Goal: Task Accomplishment & Management: Use online tool/utility

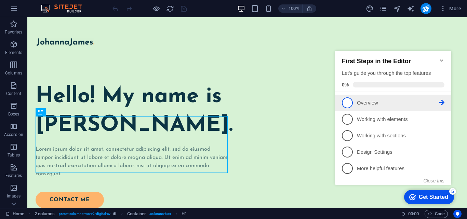
click at [362, 100] on p "Overview - incomplete" at bounding box center [398, 103] width 82 height 7
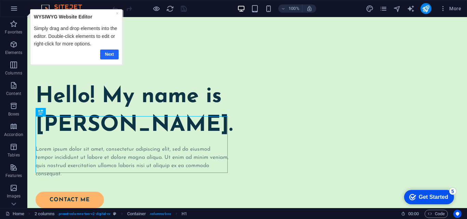
click at [110, 54] on link "Next" at bounding box center [109, 55] width 18 height 10
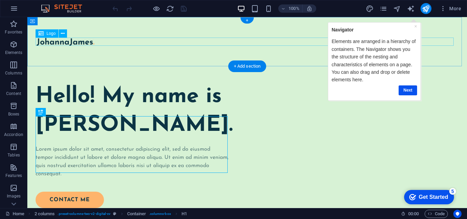
click at [149, 42] on div at bounding box center [247, 42] width 421 height 8
select select "px"
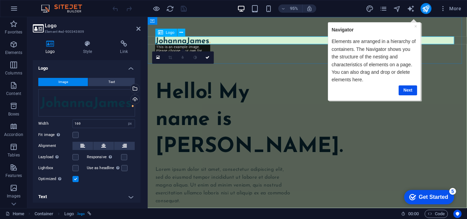
click at [222, 38] on div at bounding box center [316, 42] width 320 height 8
click at [226, 41] on div at bounding box center [316, 42] width 320 height 8
click at [223, 41] on div at bounding box center [316, 42] width 320 height 8
click at [76, 134] on label at bounding box center [76, 135] width 6 height 6
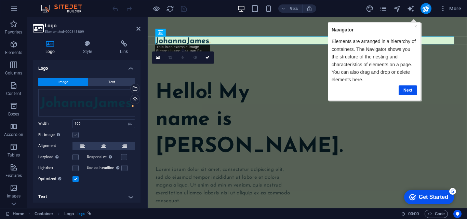
click at [0, 0] on input "Fit image Automatically fit image to a fixed width and height" at bounding box center [0, 0] width 0 height 0
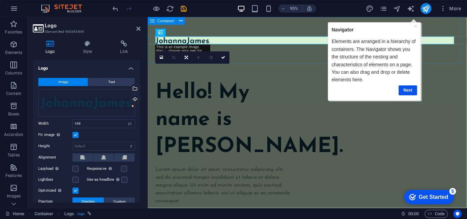
click at [253, 54] on div at bounding box center [316, 41] width 336 height 49
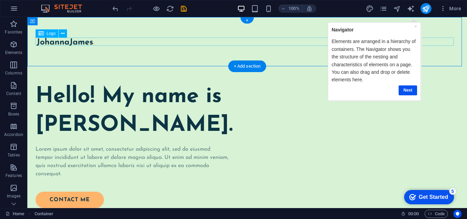
click at [146, 40] on div at bounding box center [247, 42] width 421 height 8
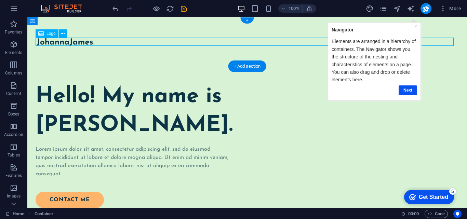
click at [146, 40] on div at bounding box center [247, 42] width 421 height 8
select select "px"
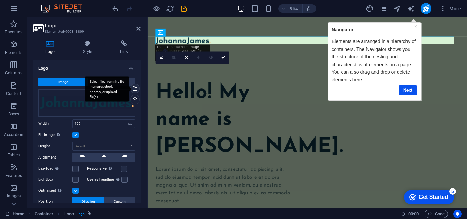
click at [134, 89] on div "Select files from the file manager, stock photos, or upload file(s)" at bounding box center [134, 89] width 10 height 10
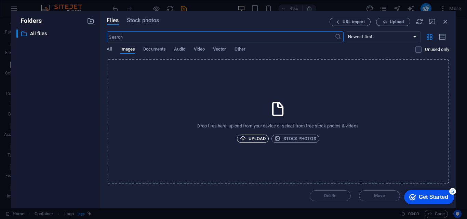
click at [258, 139] on span "Upload" at bounding box center [253, 139] width 26 height 8
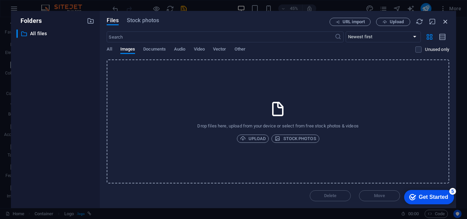
click at [445, 21] on icon "button" at bounding box center [446, 22] width 8 height 8
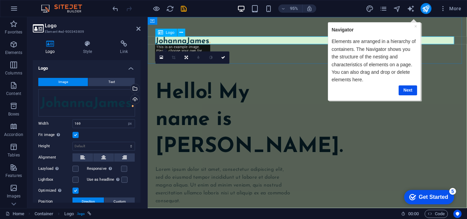
drag, startPoint x: 283, startPoint y: 41, endPoint x: 278, endPoint y: 169, distance: 128.0
click at [283, 40] on div at bounding box center [316, 42] width 320 height 8
click at [272, 57] on div at bounding box center [316, 41] width 336 height 49
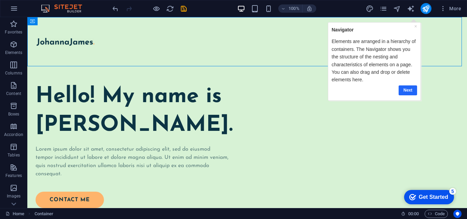
click at [401, 89] on link "Next" at bounding box center [407, 90] width 18 height 10
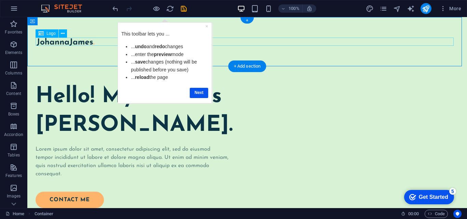
click at [68, 43] on div at bounding box center [247, 42] width 421 height 8
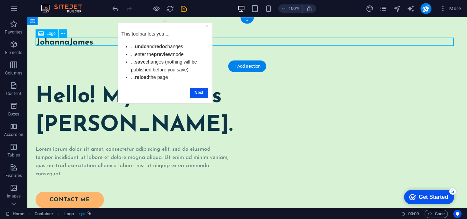
click at [84, 43] on div at bounding box center [247, 42] width 421 height 8
select select "px"
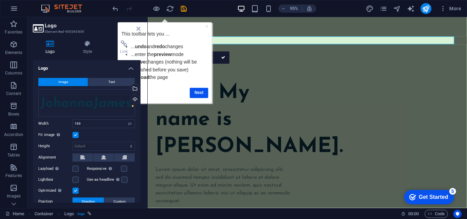
click at [78, 134] on label at bounding box center [76, 135] width 6 height 6
click at [0, 0] on input "Fit image Automatically fit image to a fixed width and height" at bounding box center [0, 0] width 0 height 0
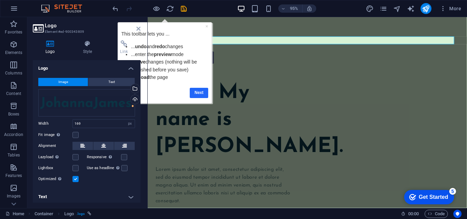
click at [196, 93] on link "Next" at bounding box center [199, 93] width 18 height 10
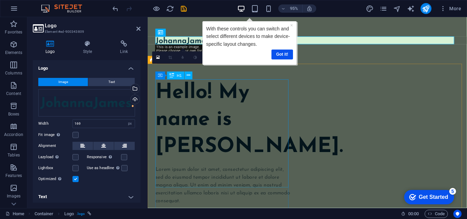
click at [201, 111] on div "Hello! My name is [PERSON_NAME]." at bounding box center [227, 126] width 143 height 86
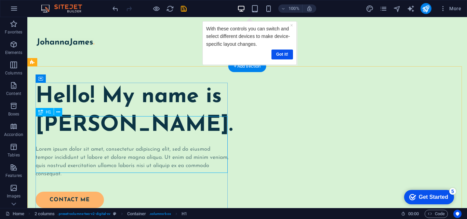
click at [152, 131] on div "Hello! My name is [PERSON_NAME]." at bounding box center [133, 111] width 194 height 57
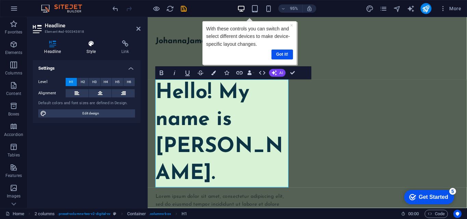
click at [88, 41] on icon at bounding box center [91, 43] width 32 height 7
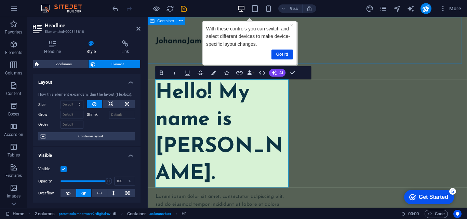
click at [419, 51] on div at bounding box center [316, 41] width 336 height 49
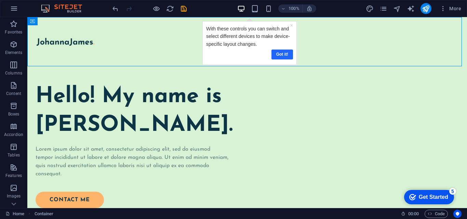
click at [284, 56] on link "Got it!" at bounding box center [282, 55] width 22 height 10
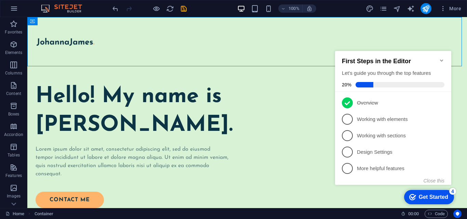
click at [440, 58] on icon "Minimize checklist" at bounding box center [441, 60] width 5 height 5
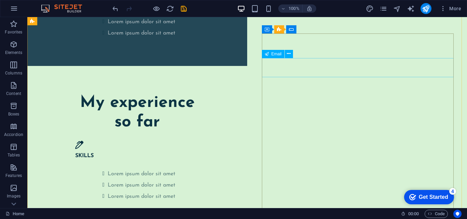
scroll to position [1129, 0]
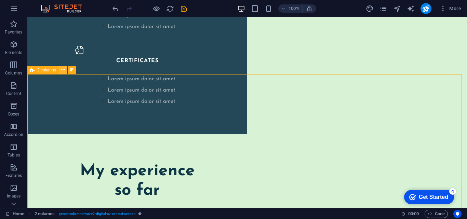
click at [63, 70] on icon at bounding box center [63, 69] width 4 height 7
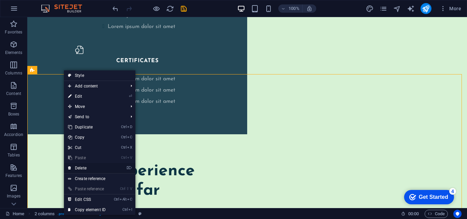
click at [97, 165] on link "⌦ Delete" at bounding box center [87, 168] width 46 height 10
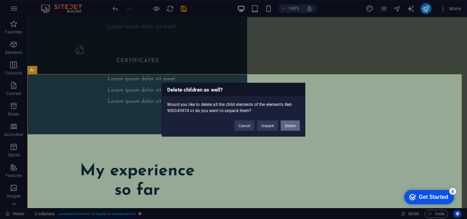
click at [287, 125] on button "Delete" at bounding box center [290, 125] width 19 height 10
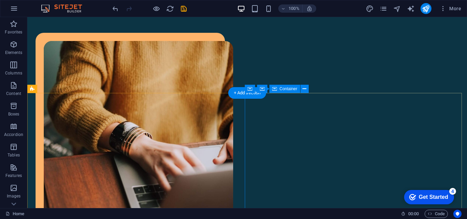
scroll to position [540, 0]
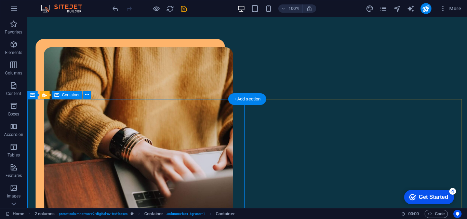
click at [87, 96] on icon at bounding box center [87, 95] width 4 height 7
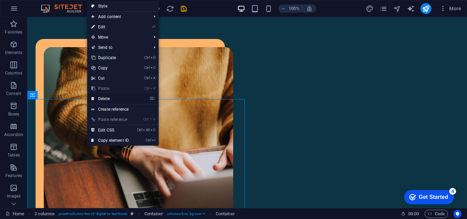
click at [108, 100] on link "⌦ Delete" at bounding box center [110, 99] width 46 height 10
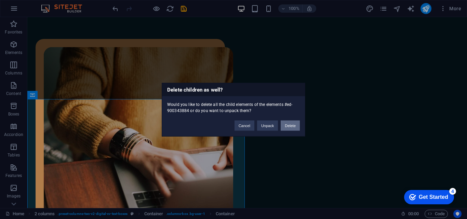
click at [289, 126] on button "Delete" at bounding box center [290, 125] width 19 height 10
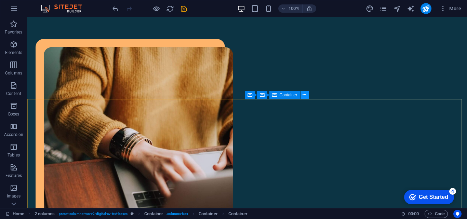
click at [306, 94] on icon at bounding box center [305, 95] width 4 height 7
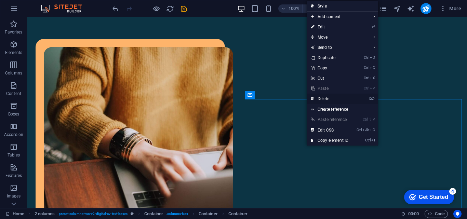
click at [320, 100] on link "⌦ Delete" at bounding box center [330, 99] width 46 height 10
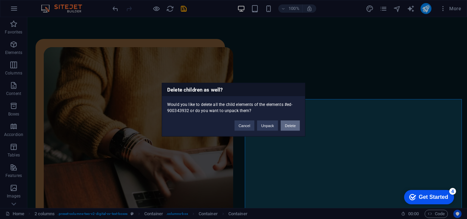
click at [285, 126] on button "Delete" at bounding box center [290, 125] width 19 height 10
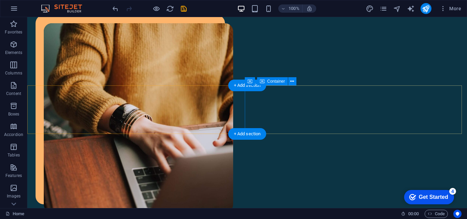
scroll to position [574, 0]
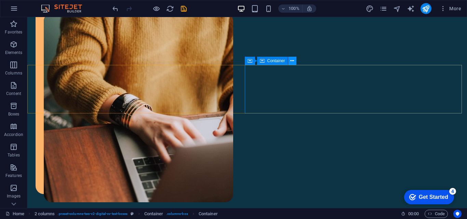
click at [292, 61] on icon at bounding box center [292, 60] width 4 height 7
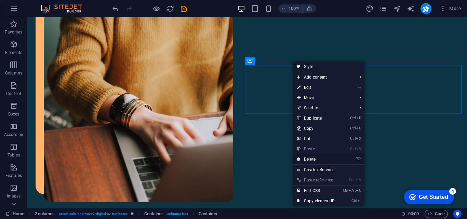
click at [314, 161] on link "⌦ Delete" at bounding box center [316, 159] width 46 height 10
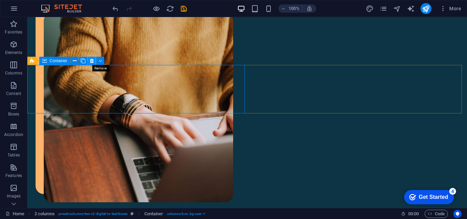
drag, startPoint x: 93, startPoint y: 60, endPoint x: 66, endPoint y: 42, distance: 32.0
click at [93, 60] on icon at bounding box center [92, 60] width 4 height 7
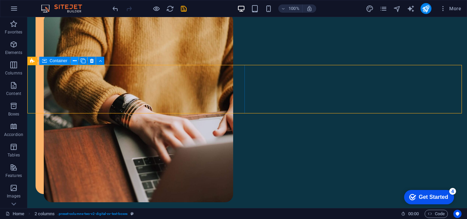
click at [72, 60] on button at bounding box center [74, 61] width 8 height 8
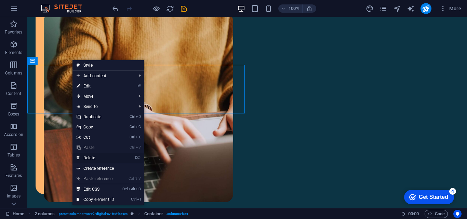
click at [100, 157] on link "⌦ Delete" at bounding box center [96, 158] width 46 height 10
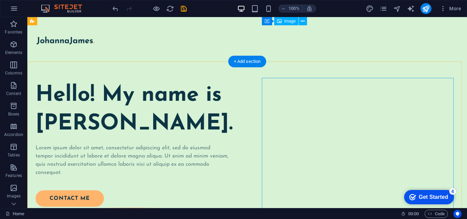
scroll to position [0, 0]
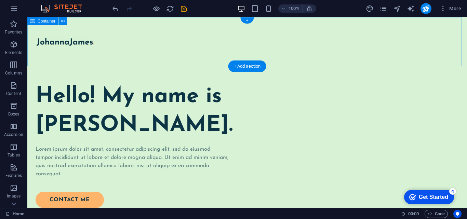
click at [252, 48] on div at bounding box center [247, 41] width 440 height 49
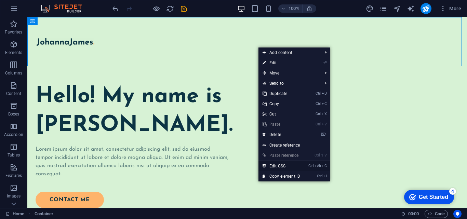
click at [287, 167] on link "Ctrl Alt C Edit CSS" at bounding box center [282, 166] width 46 height 10
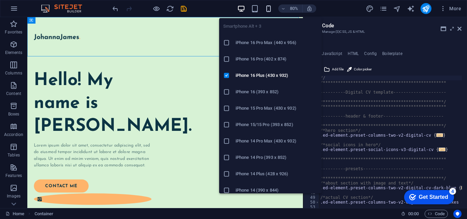
click at [268, 7] on icon "button" at bounding box center [269, 9] width 8 height 8
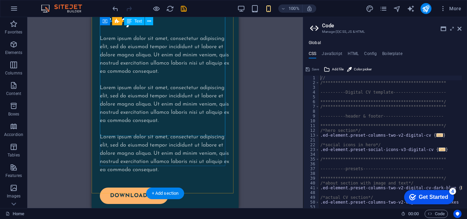
scroll to position [650, 0]
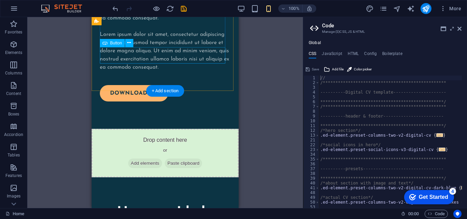
click at [149, 85] on div "Download CV" at bounding box center [165, 93] width 131 height 16
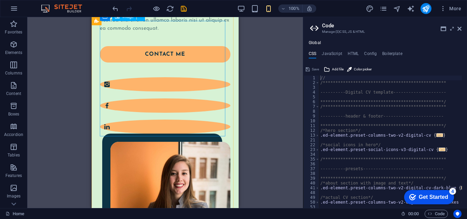
scroll to position [0, 0]
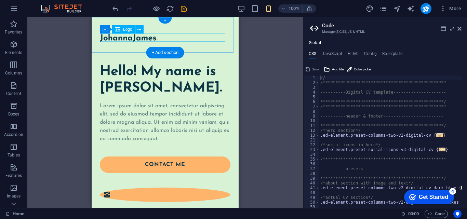
click at [150, 39] on div at bounding box center [165, 38] width 131 height 8
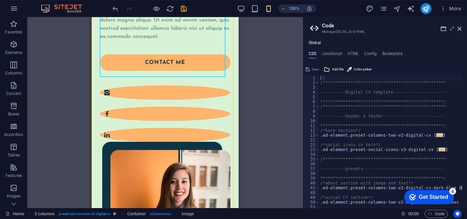
scroll to position [103, 0]
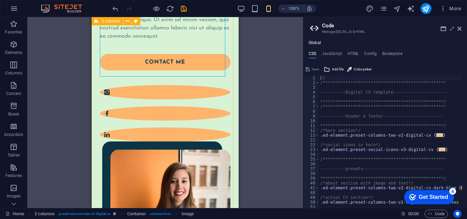
click at [229, 93] on div "Hello! My name is [PERSON_NAME]. Lorem ipsum dolor sit amet, consectetur adipis…" at bounding box center [165, 118] width 147 height 336
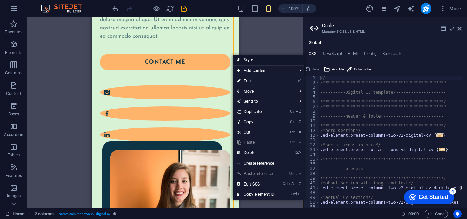
drag, startPoint x: 244, startPoint y: 62, endPoint x: 88, endPoint y: 44, distance: 156.6
click at [244, 62] on link "Style" at bounding box center [268, 60] width 71 height 10
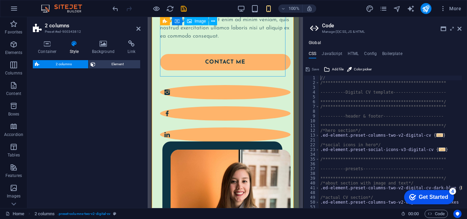
select select "px"
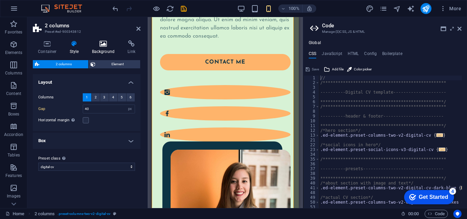
click at [111, 47] on h4 "Background" at bounding box center [105, 47] width 36 height 14
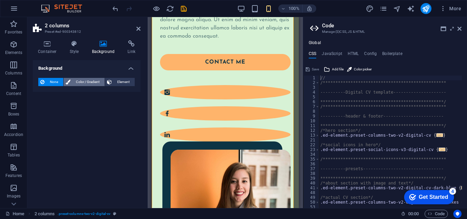
click at [92, 82] on span "Color / Gradient" at bounding box center [88, 82] width 30 height 8
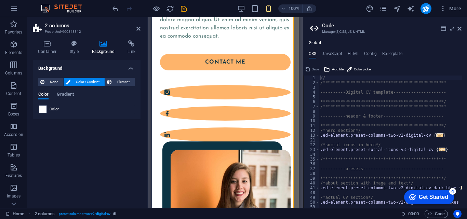
click at [45, 108] on span at bounding box center [43, 110] width 8 height 8
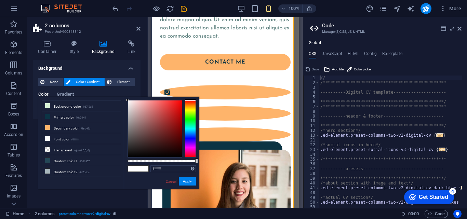
click at [135, 169] on span at bounding box center [133, 169] width 10 height 6
click at [143, 169] on span at bounding box center [143, 169] width 10 height 6
click at [167, 169] on input "#ffffff" at bounding box center [172, 169] width 45 height 7
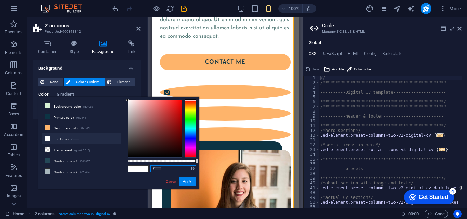
click at [167, 169] on input "#ffffff" at bounding box center [172, 169] width 45 height 7
paste input "193c2e"
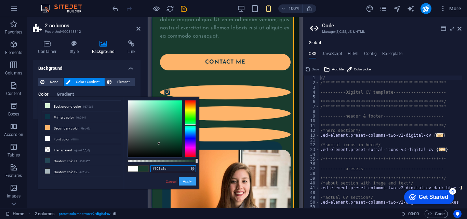
type input "#193c2e"
click at [183, 182] on button "Apply" at bounding box center [187, 182] width 17 height 8
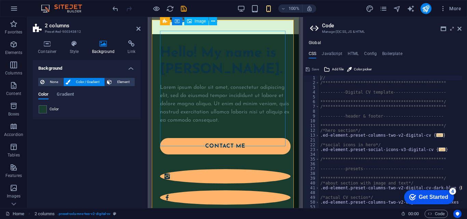
scroll to position [0, 0]
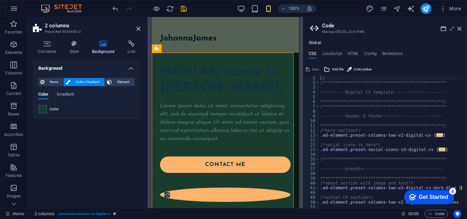
click at [149, 66] on div "Drag here to replace the existing content. Press “Ctrl” if you want to create a…" at bounding box center [225, 112] width 155 height 191
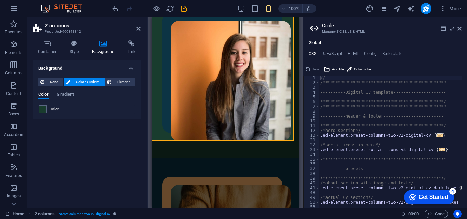
scroll to position [187, 0]
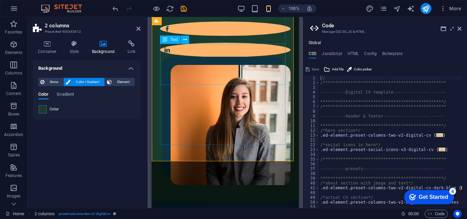
click at [78, 50] on h4 "Style" at bounding box center [76, 47] width 22 height 14
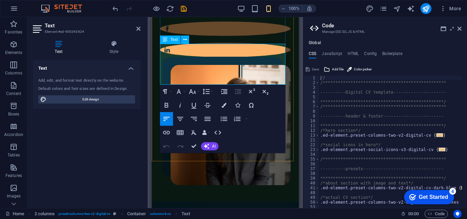
click at [117, 44] on icon at bounding box center [113, 43] width 53 height 7
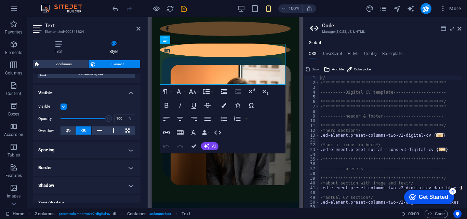
scroll to position [0, 0]
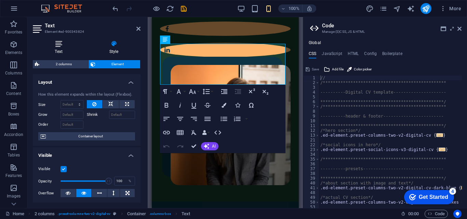
click at [59, 50] on h4 "Text" at bounding box center [60, 47] width 54 height 14
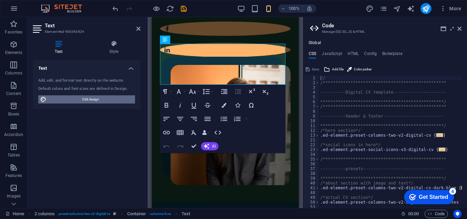
click at [97, 97] on span "Edit design" at bounding box center [91, 99] width 84 height 8
select select "px"
select select "400"
select select "px"
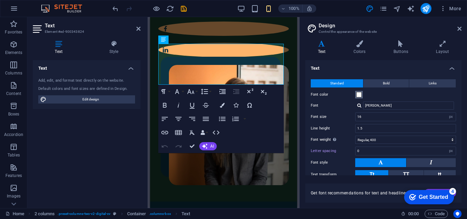
click at [362, 94] on button "Font color" at bounding box center [359, 95] width 8 height 8
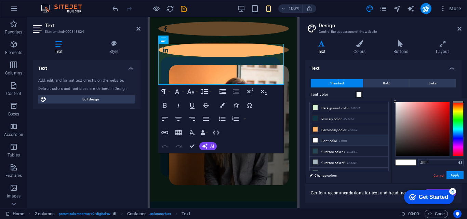
click at [407, 163] on span at bounding box center [411, 163] width 10 height 6
click at [440, 166] on input "#ffffff" at bounding box center [440, 162] width 45 height 7
click at [455, 175] on button "Apply" at bounding box center [455, 175] width 17 height 8
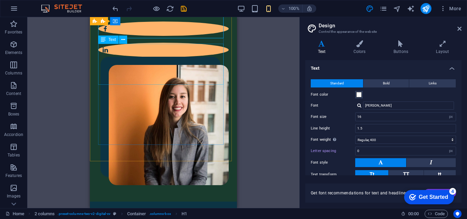
click at [280, 111] on div "Drag here to replace the existing content. Press “Ctrl” if you want to create a…" at bounding box center [163, 112] width 272 height 191
click at [225, 95] on div "Hello! My name is [PERSON_NAME]. Lorem ipsum dolor sit amet, consectetur adipis…" at bounding box center [163, 33] width 147 height 336
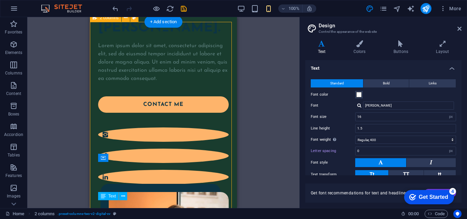
scroll to position [103, 0]
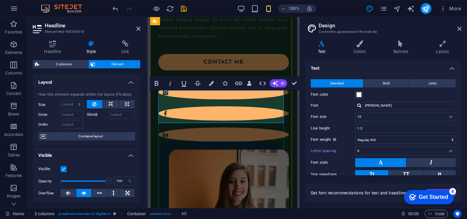
drag, startPoint x: 238, startPoint y: 101, endPoint x: 228, endPoint y: 99, distance: 10.8
click at [384, 84] on span "Bold" at bounding box center [386, 83] width 7 height 8
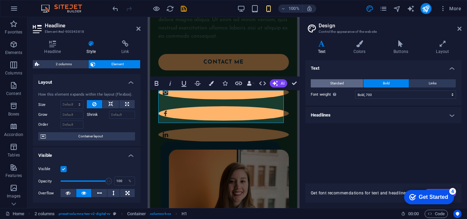
click at [332, 85] on span "Standard" at bounding box center [337, 83] width 14 height 8
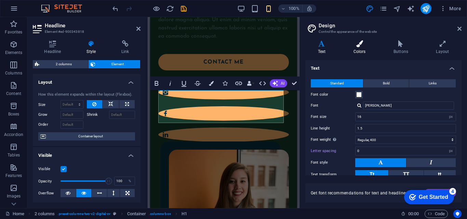
click at [362, 49] on h4 "Colors" at bounding box center [361, 47] width 40 height 14
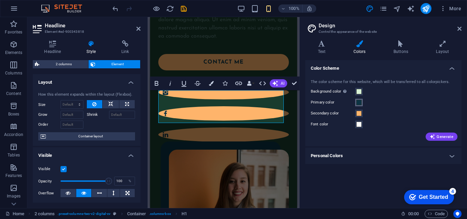
click at [360, 104] on span at bounding box center [358, 102] width 5 height 5
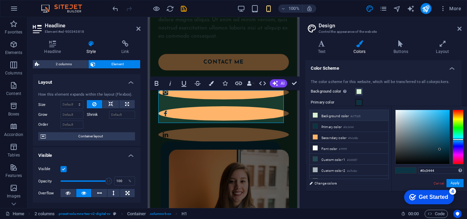
click at [317, 116] on icon at bounding box center [315, 115] width 5 height 5
type input "#d7f2d5"
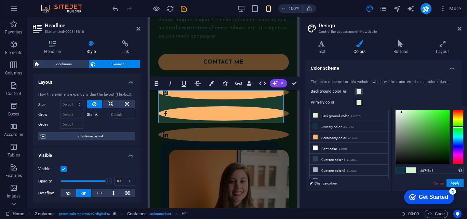
click at [411, 95] on div "Background color Only visible if it is not covered by other backgrounds." at bounding box center [383, 92] width 145 height 8
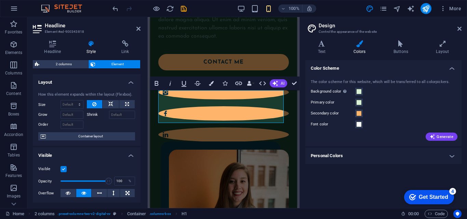
click at [434, 194] on div "Get Started" at bounding box center [433, 197] width 29 height 6
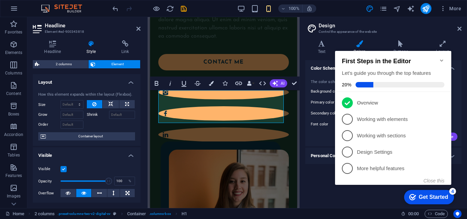
click at [444, 58] on icon "Minimize checklist" at bounding box center [441, 60] width 5 height 5
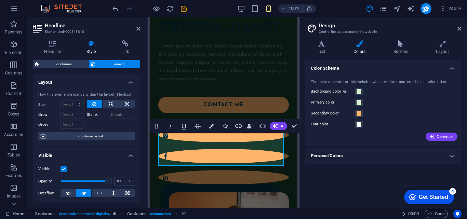
scroll to position [0, 0]
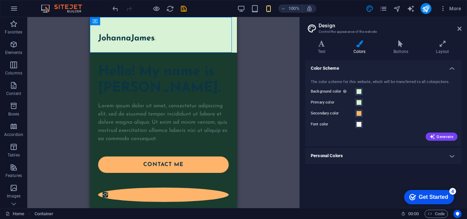
drag, startPoint x: 232, startPoint y: 30, endPoint x: 297, endPoint y: 29, distance: 65.3
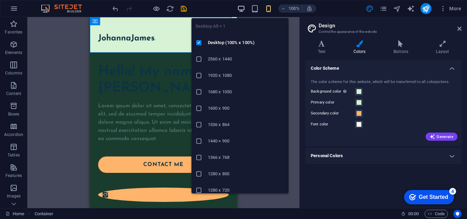
click at [244, 9] on icon "button" at bounding box center [241, 9] width 8 height 8
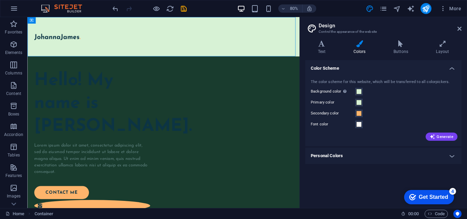
drag, startPoint x: 300, startPoint y: 57, endPoint x: 300, endPoint y: 60, distance: 3.5
click at [300, 60] on aside "Design Control the appearance of the website Variants Text Colors Buttons Layou…" at bounding box center [384, 112] width 168 height 191
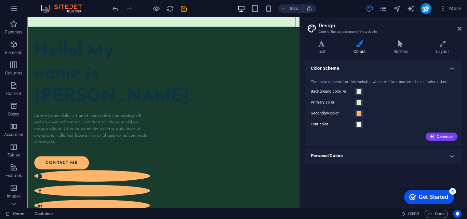
drag, startPoint x: 365, startPoint y: 57, endPoint x: 353, endPoint y: 73, distance: 19.9
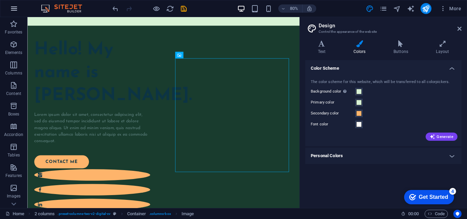
click at [16, 8] on icon "button" at bounding box center [14, 8] width 8 height 8
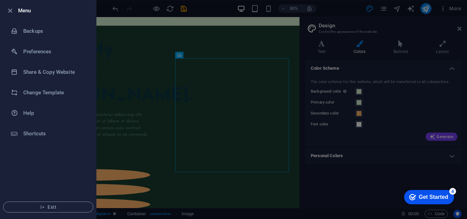
click at [16, 8] on div at bounding box center [12, 10] width 12 height 8
click at [209, 10] on div at bounding box center [233, 109] width 467 height 219
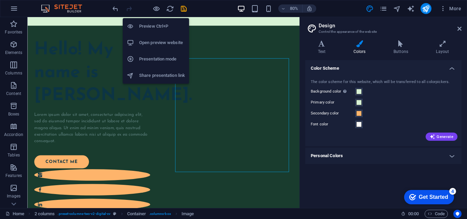
click at [161, 42] on h6 "Open preview website" at bounding box center [162, 43] width 46 height 8
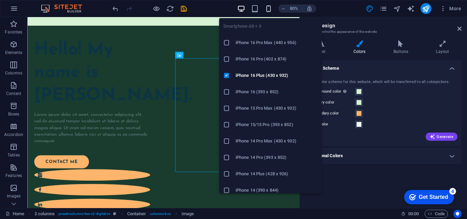
click at [270, 5] on icon "button" at bounding box center [269, 9] width 8 height 8
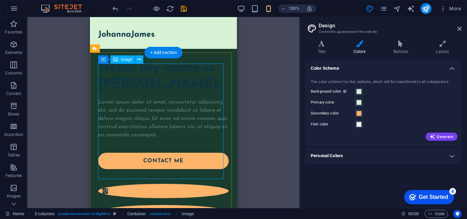
scroll to position [0, 0]
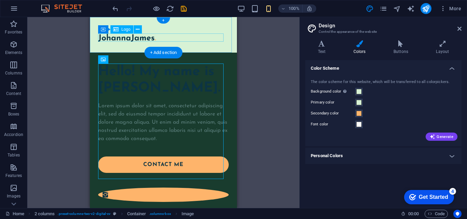
click at [145, 39] on div at bounding box center [163, 38] width 131 height 8
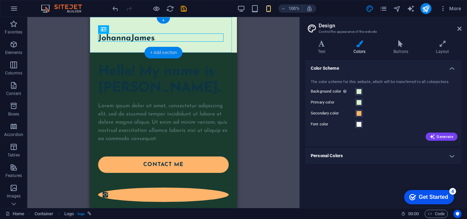
drag, startPoint x: 167, startPoint y: 54, endPoint x: 23, endPoint y: 38, distance: 144.5
click at [167, 54] on div "+ Add section" at bounding box center [164, 53] width 38 height 12
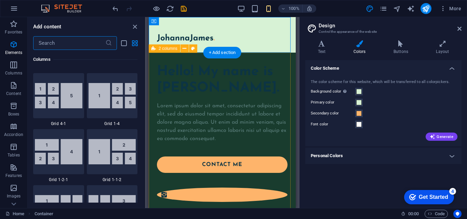
scroll to position [1197, 0]
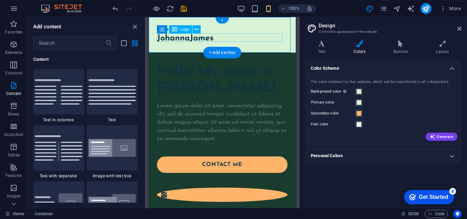
click at [185, 36] on div at bounding box center [222, 38] width 131 height 8
click at [195, 29] on icon at bounding box center [197, 29] width 4 height 7
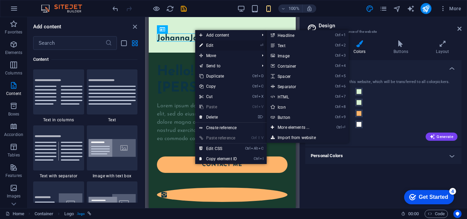
click at [212, 43] on link "⏎ Edit" at bounding box center [218, 45] width 46 height 10
select select "px"
